Goal: Information Seeking & Learning: Understand process/instructions

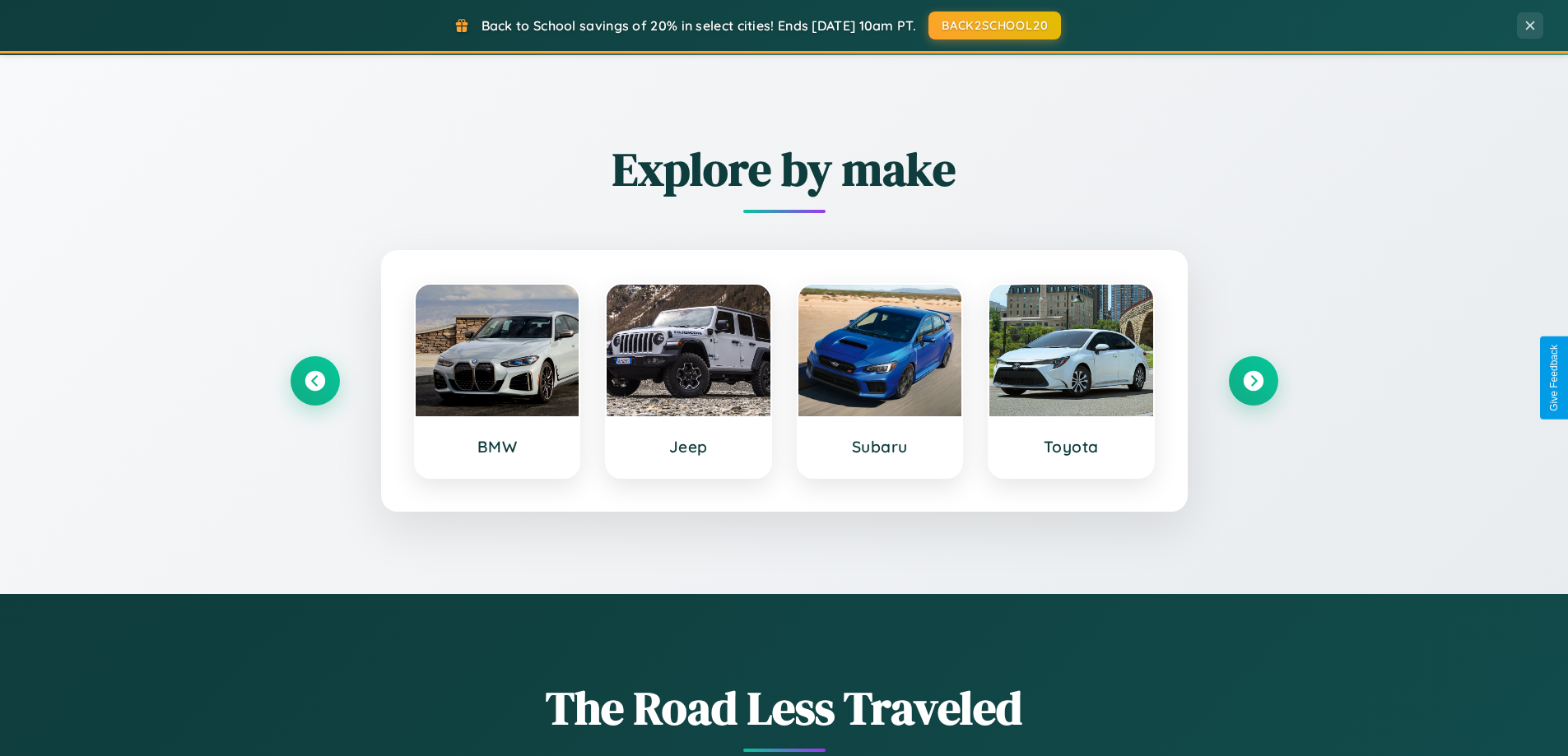
scroll to position [709, 0]
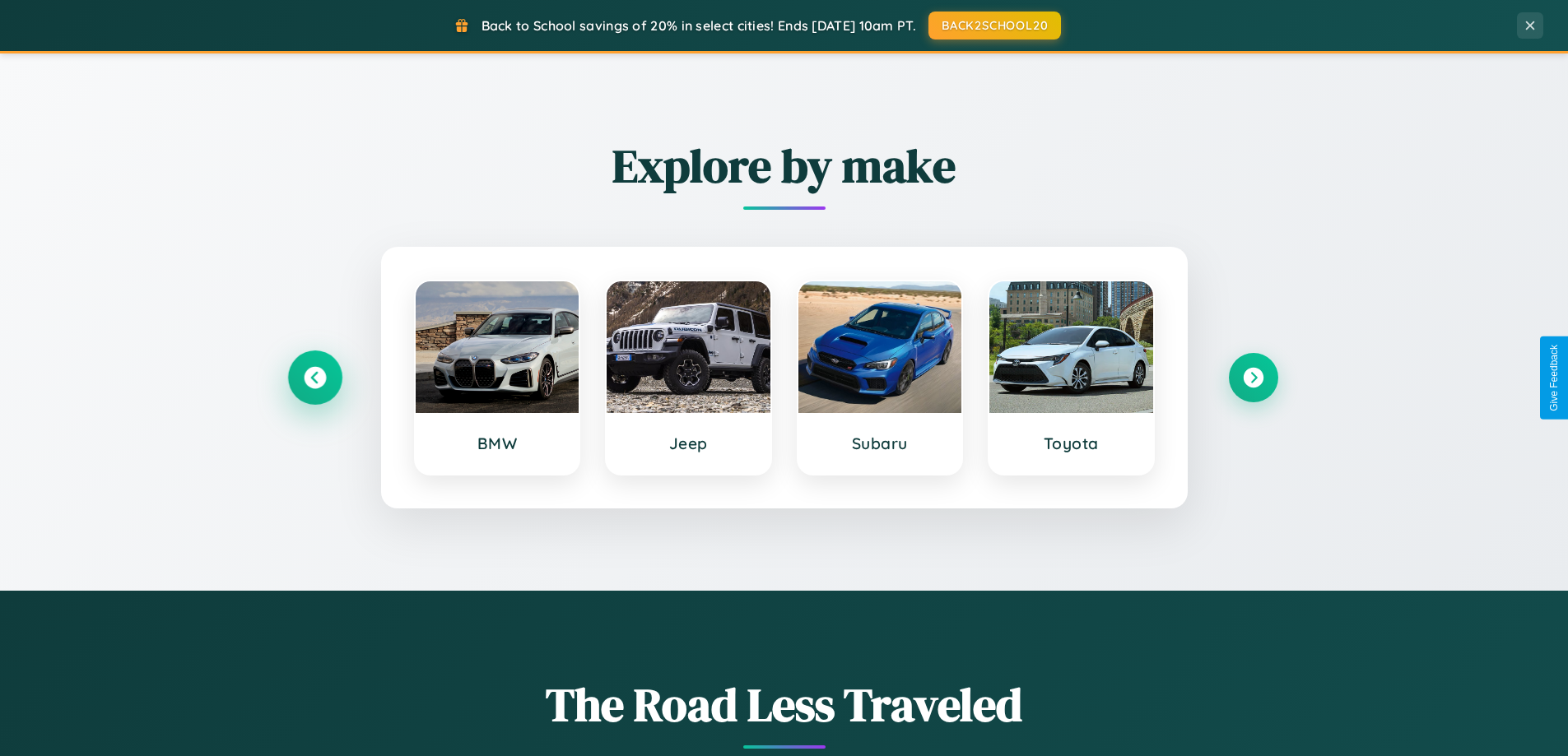
click at [314, 378] on icon at bounding box center [314, 378] width 22 height 22
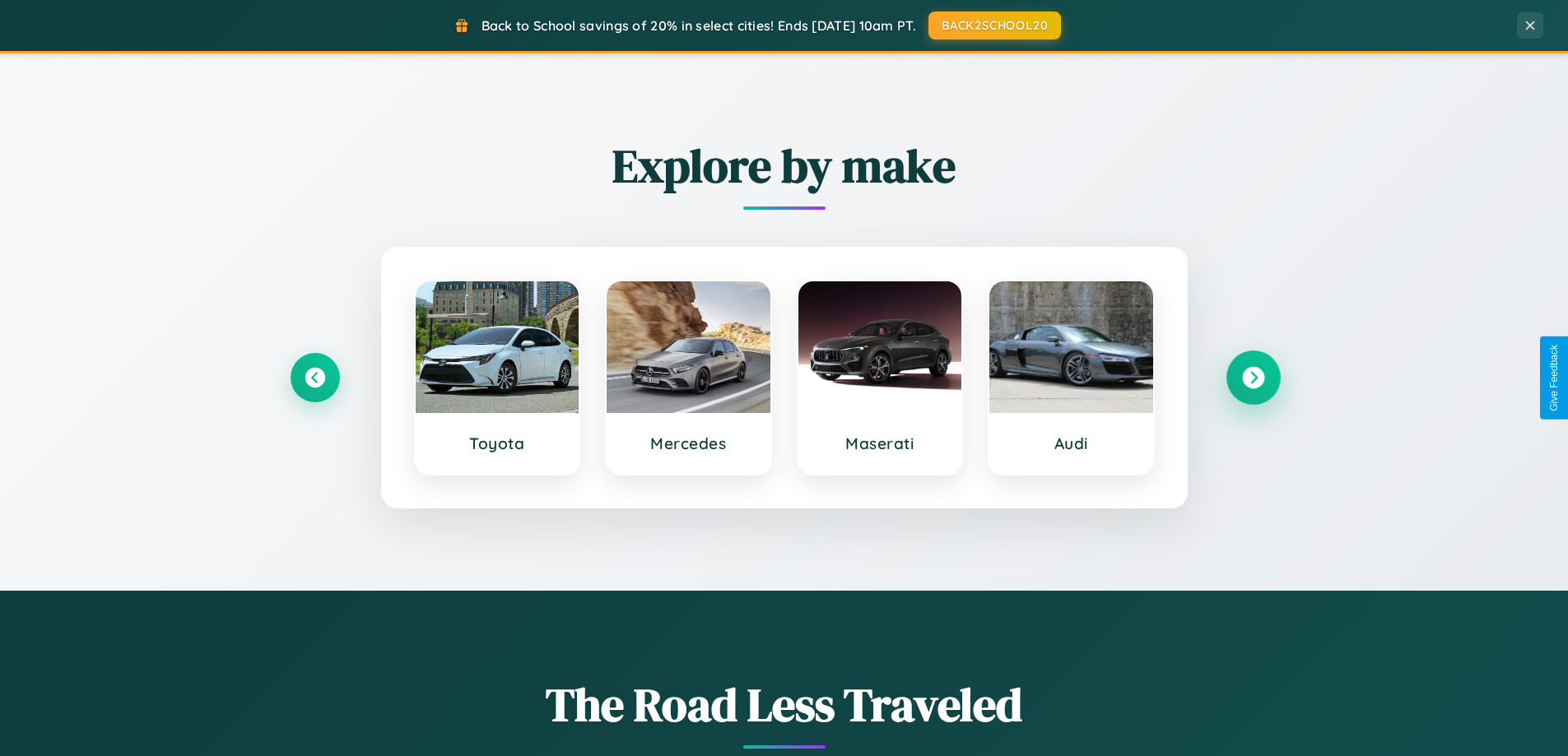
click at [1253, 378] on icon at bounding box center [1253, 378] width 22 height 22
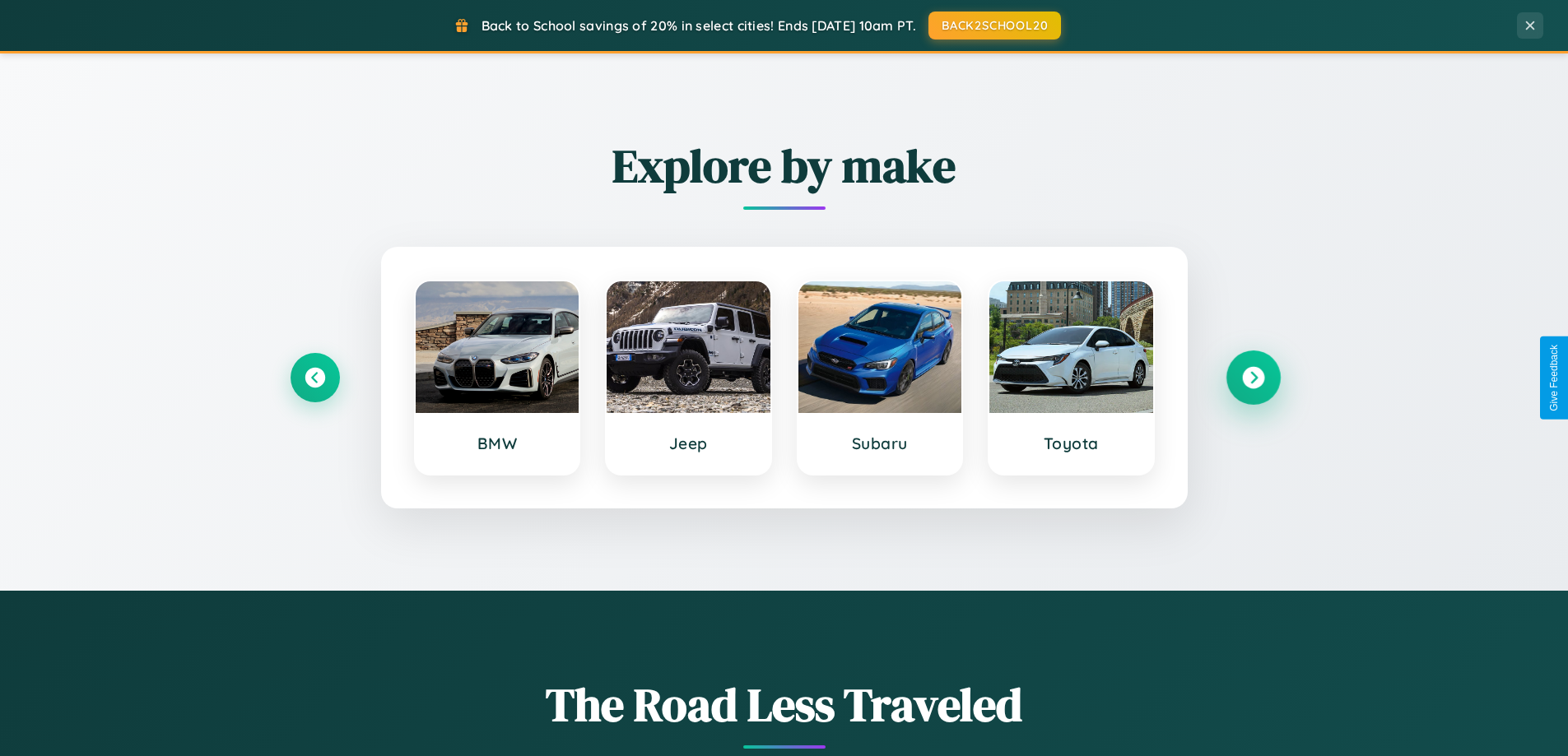
click at [1253, 378] on icon at bounding box center [1253, 378] width 22 height 22
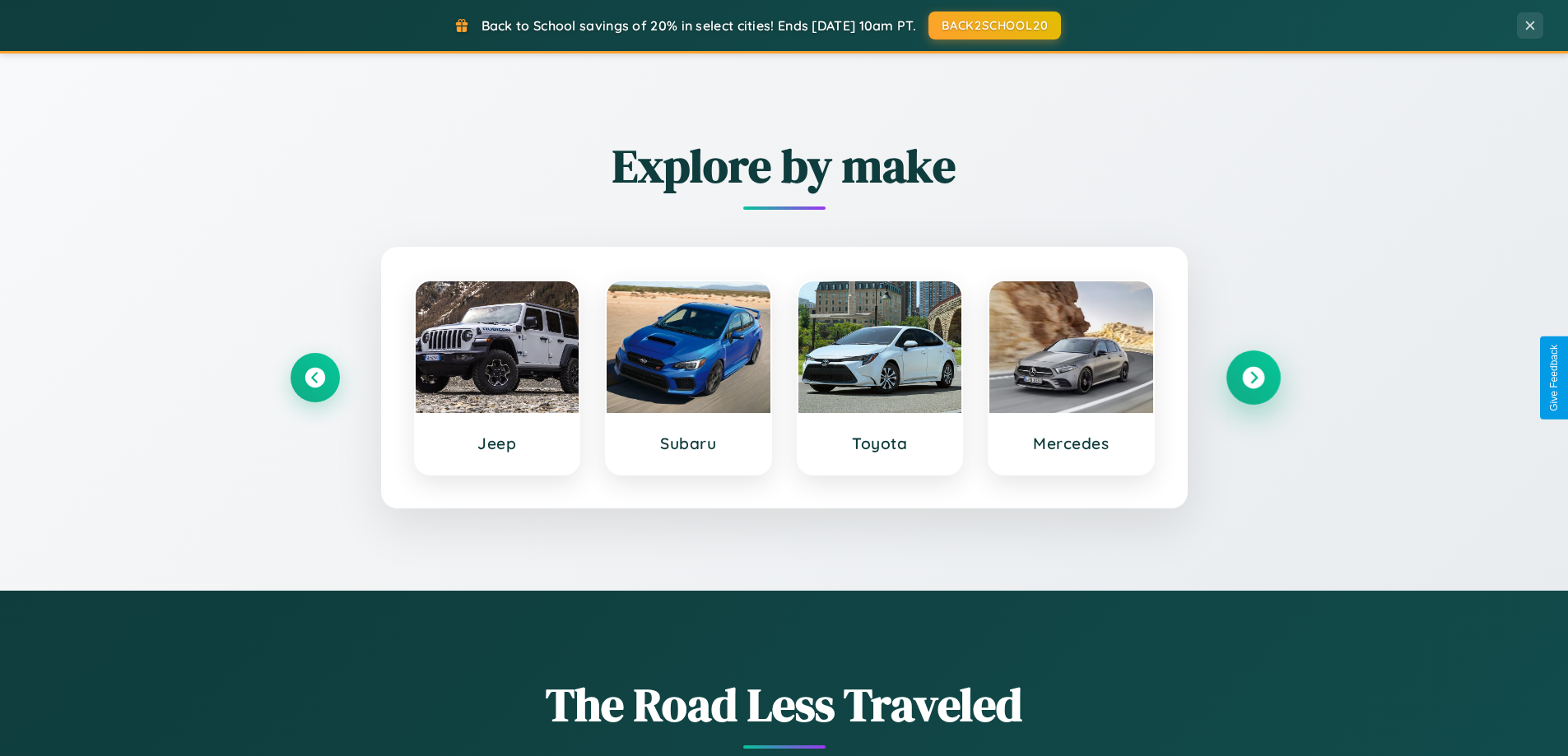
click at [1253, 378] on icon at bounding box center [1253, 378] width 22 height 22
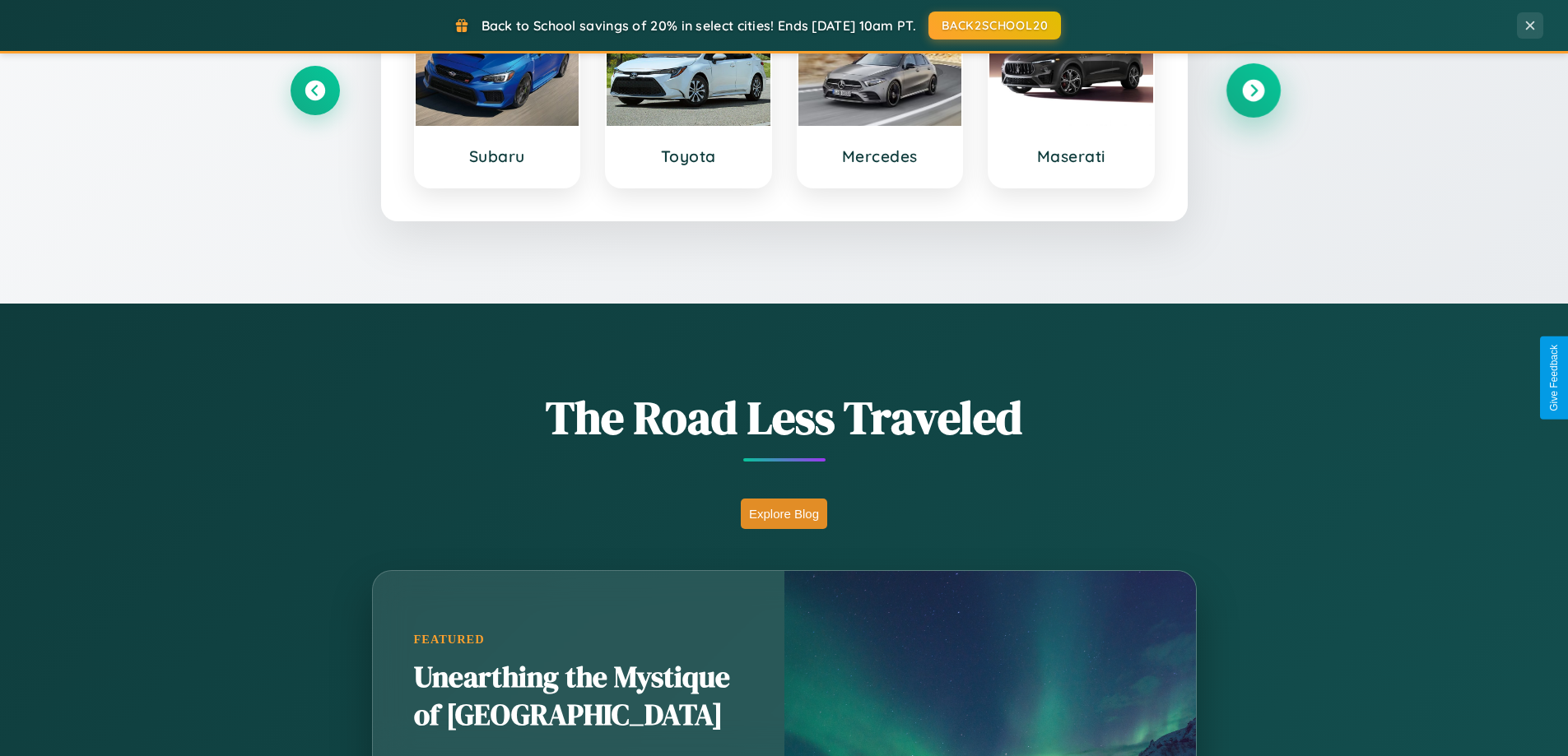
scroll to position [3168, 0]
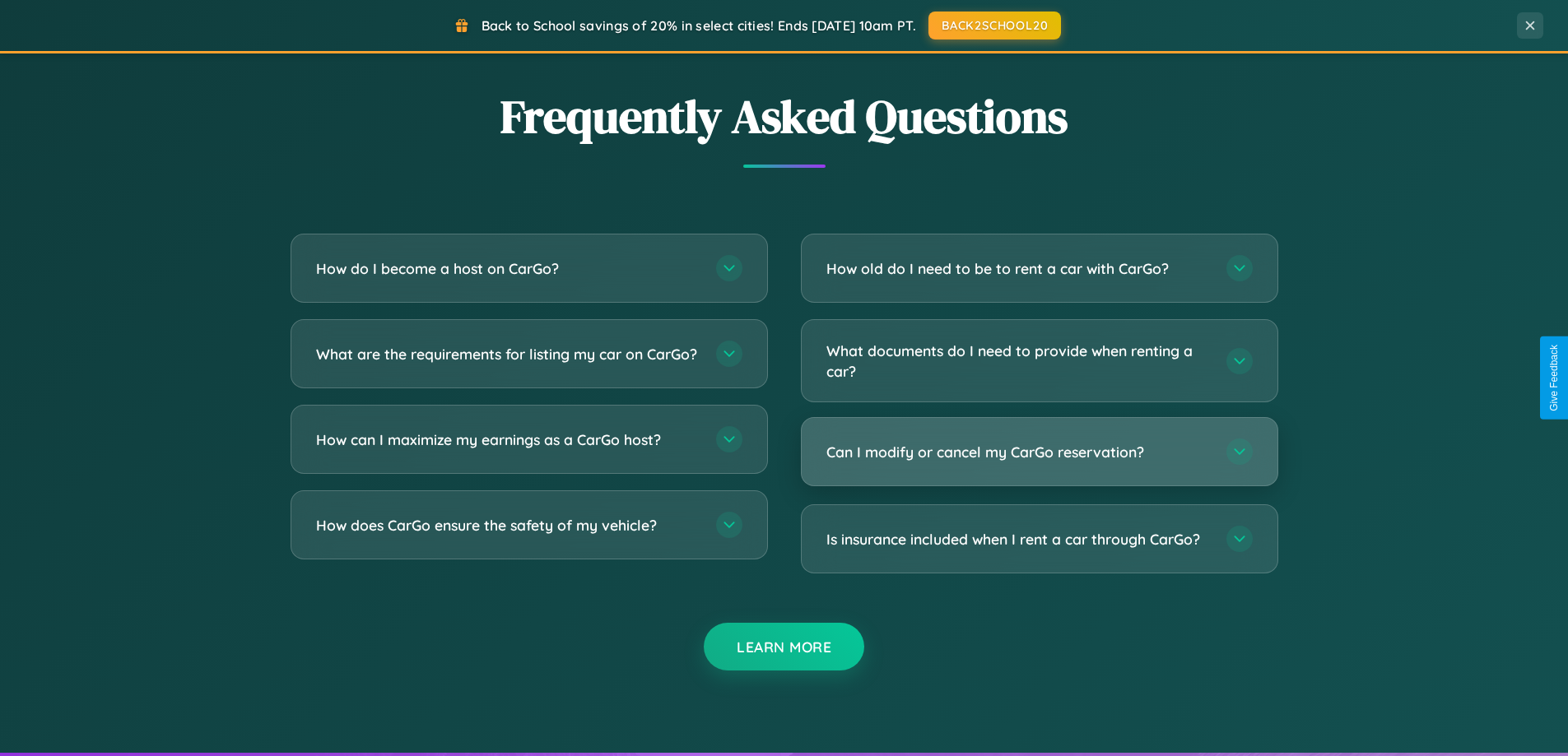
click at [1039, 452] on h3 "Can I modify or cancel my CarGo reservation?" at bounding box center [1017, 452] width 383 height 20
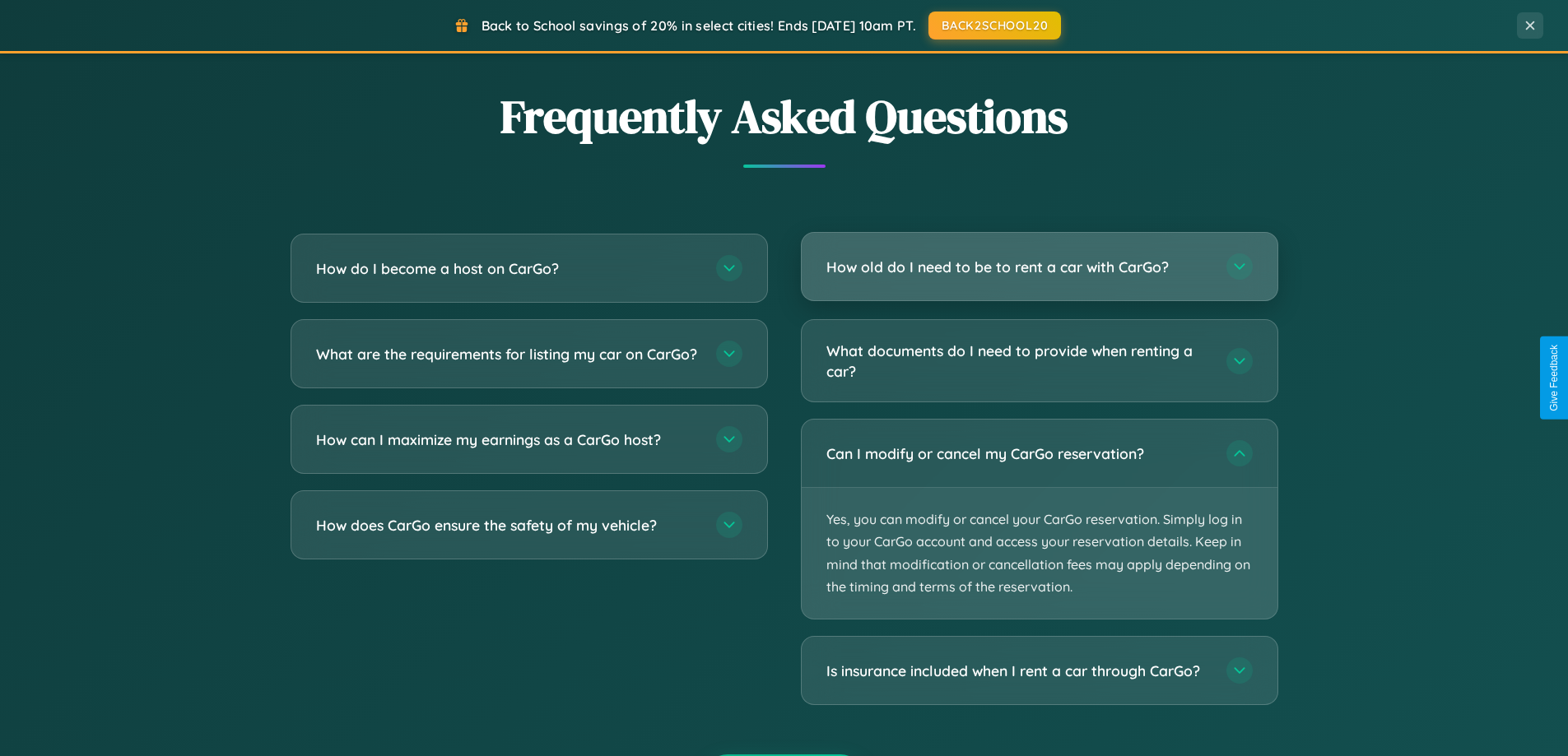
click at [1039, 267] on h3 "How old do I need to be to rent a car with CarGo?" at bounding box center [1017, 266] width 383 height 20
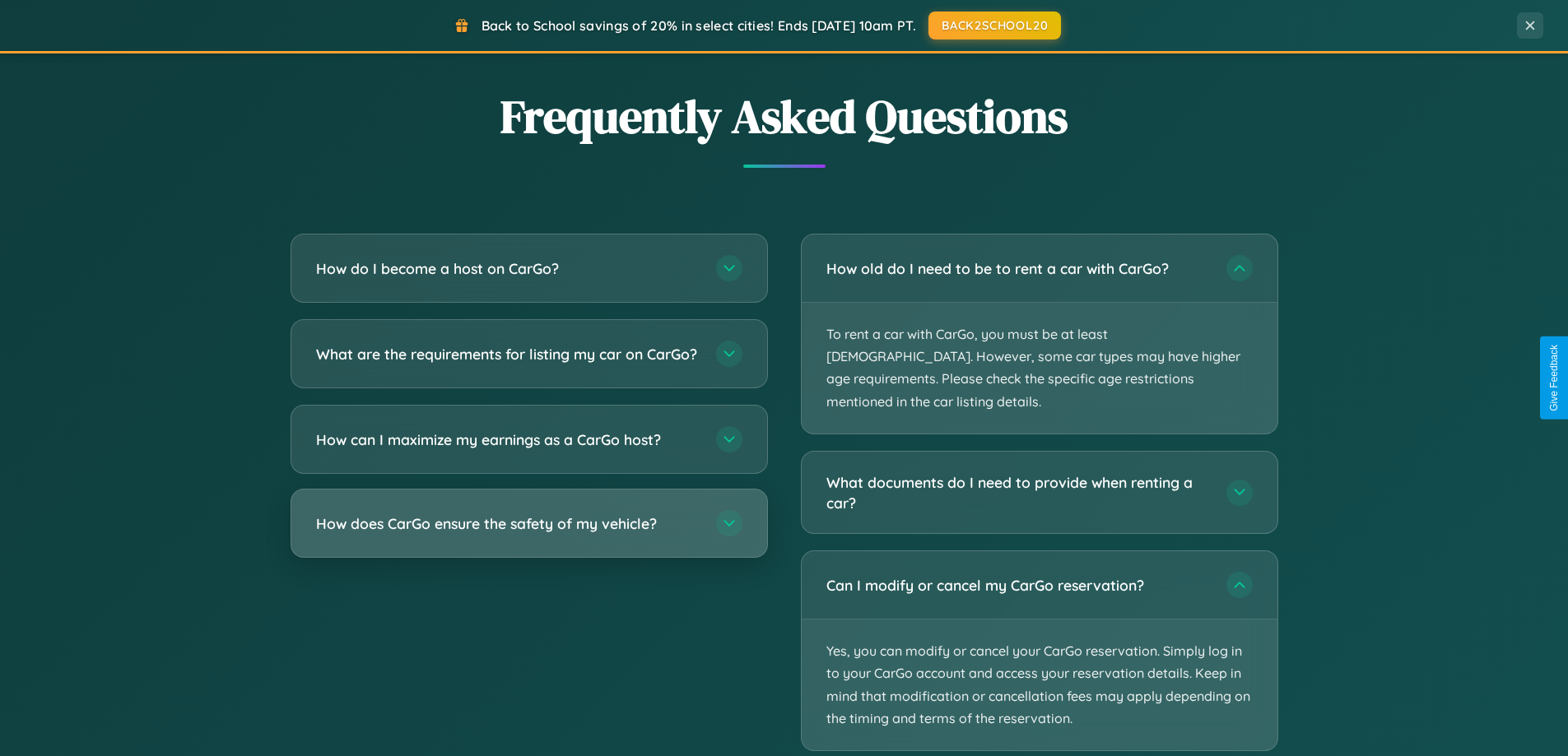
click at [529, 534] on h3 "How does CarGo ensure the safety of my vehicle?" at bounding box center [507, 523] width 383 height 20
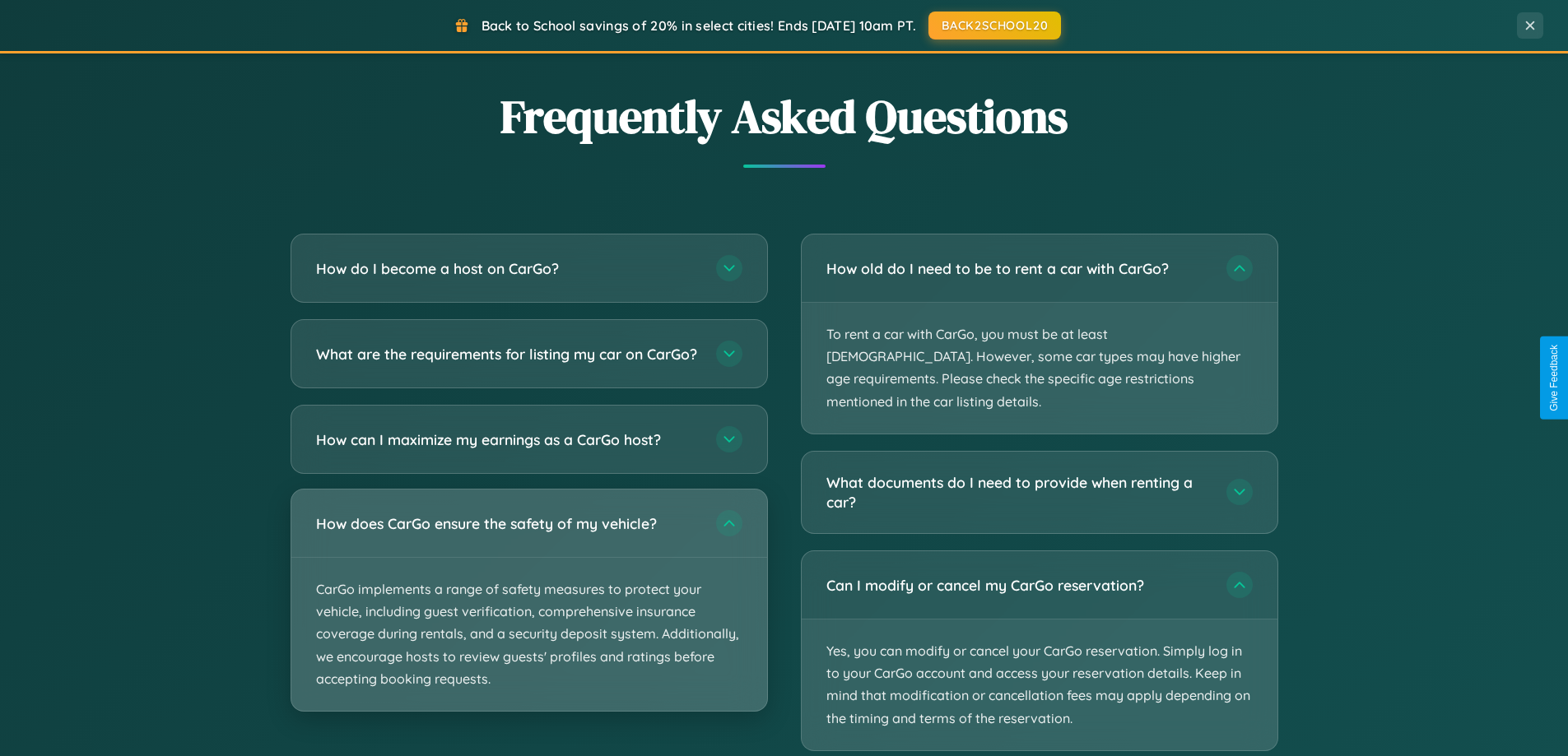
scroll to position [2644, 0]
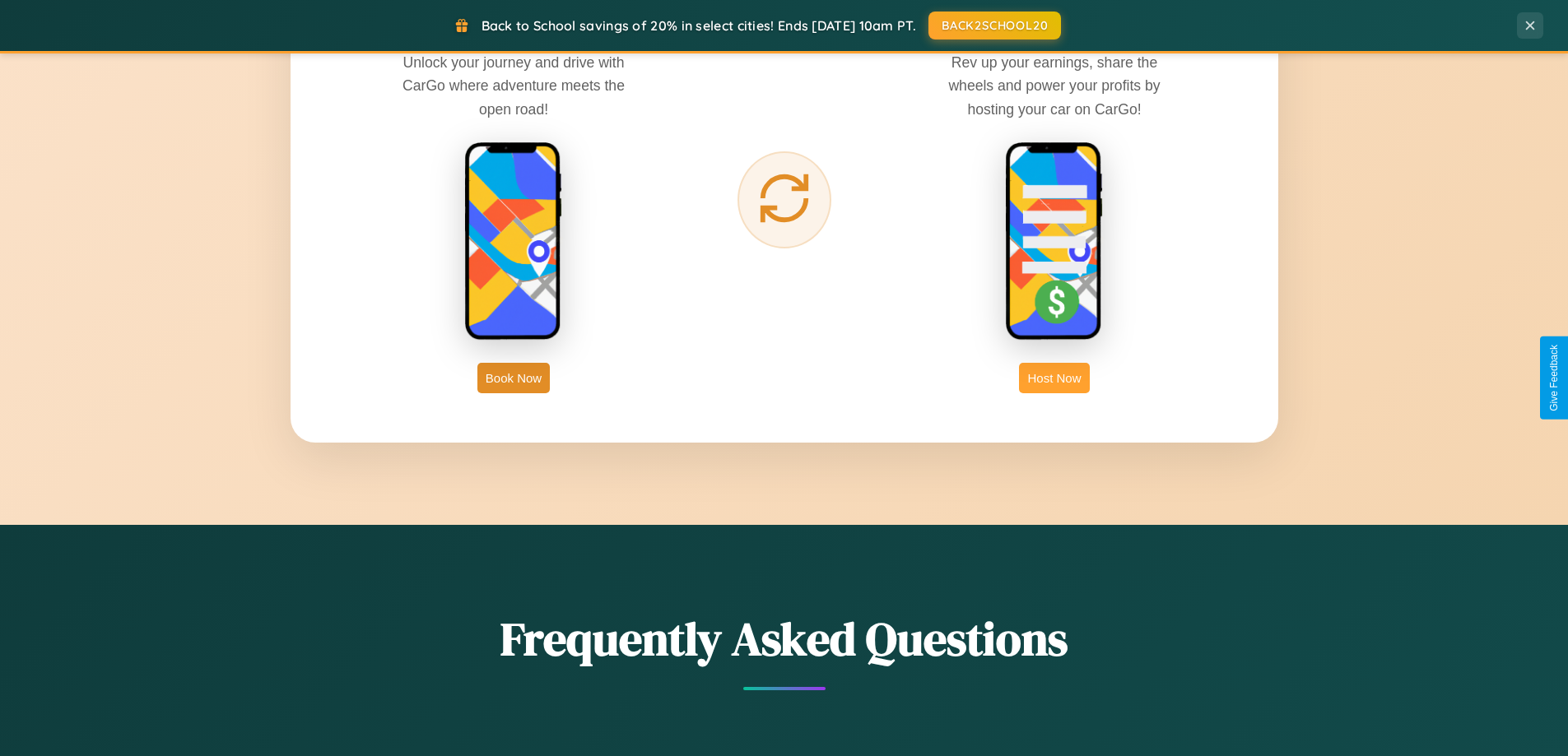
click at [1054, 378] on button "Host Now" at bounding box center [1053, 378] width 70 height 31
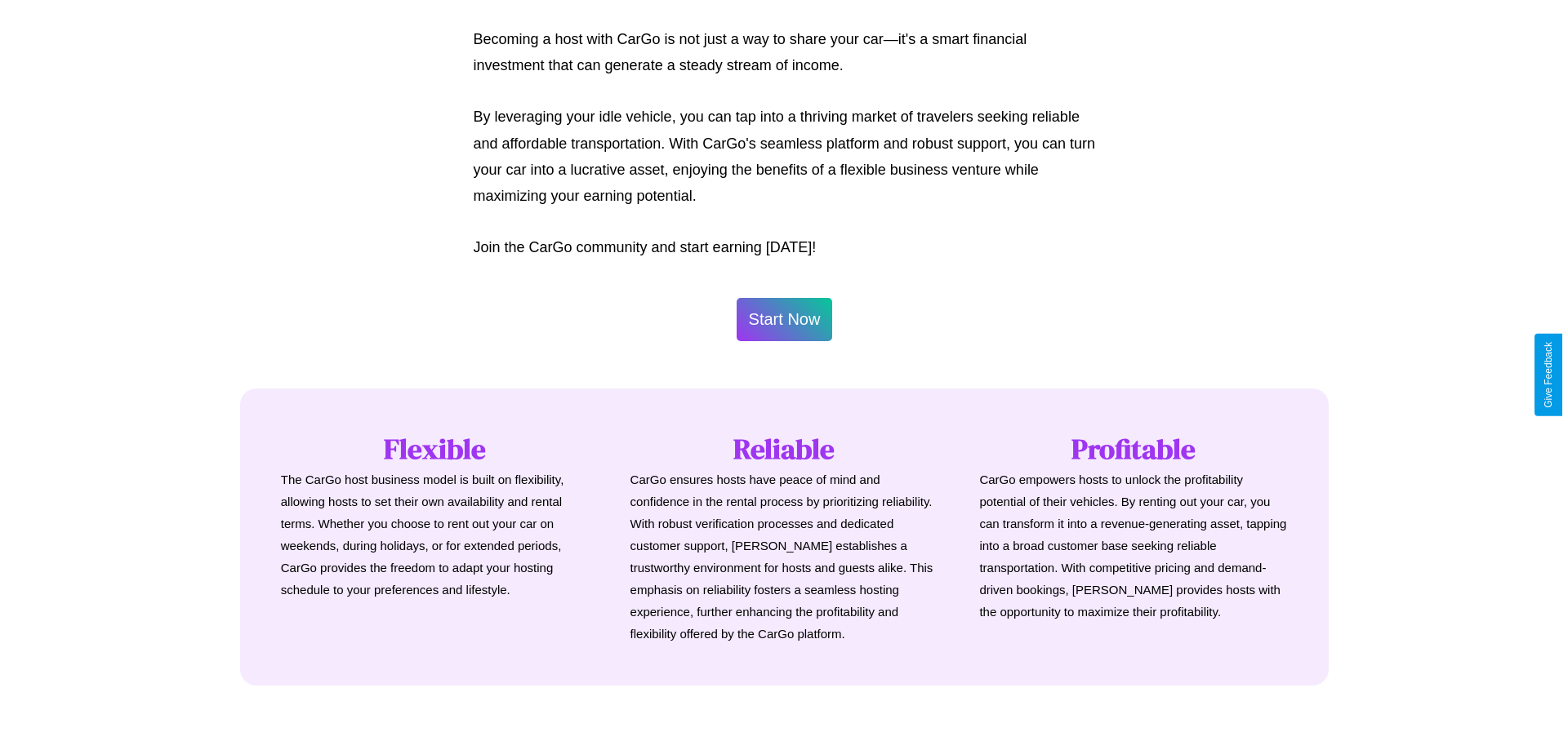
scroll to position [788, 0]
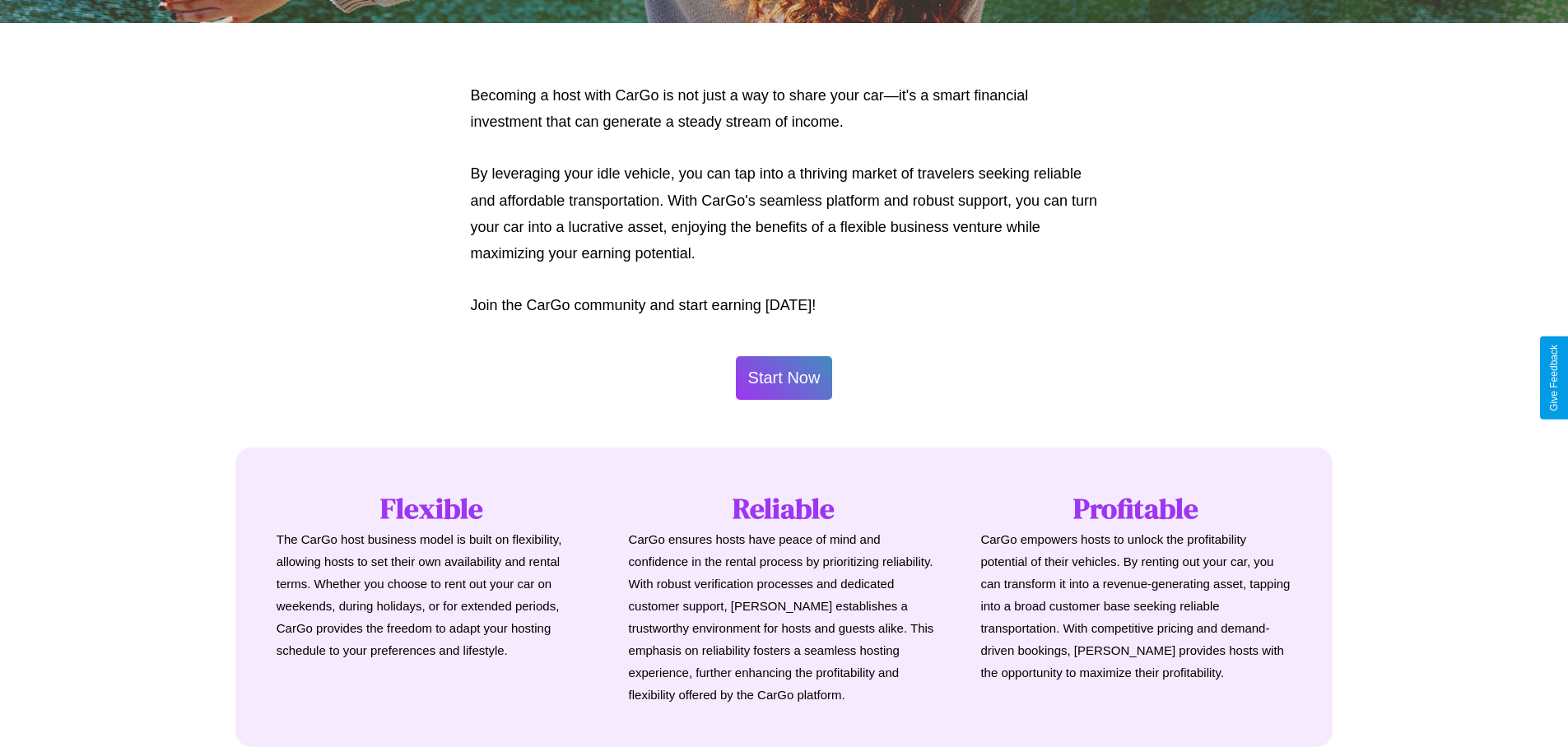
click at [783, 378] on button "Start Now" at bounding box center [784, 378] width 97 height 44
